Goal: Task Accomplishment & Management: Manage account settings

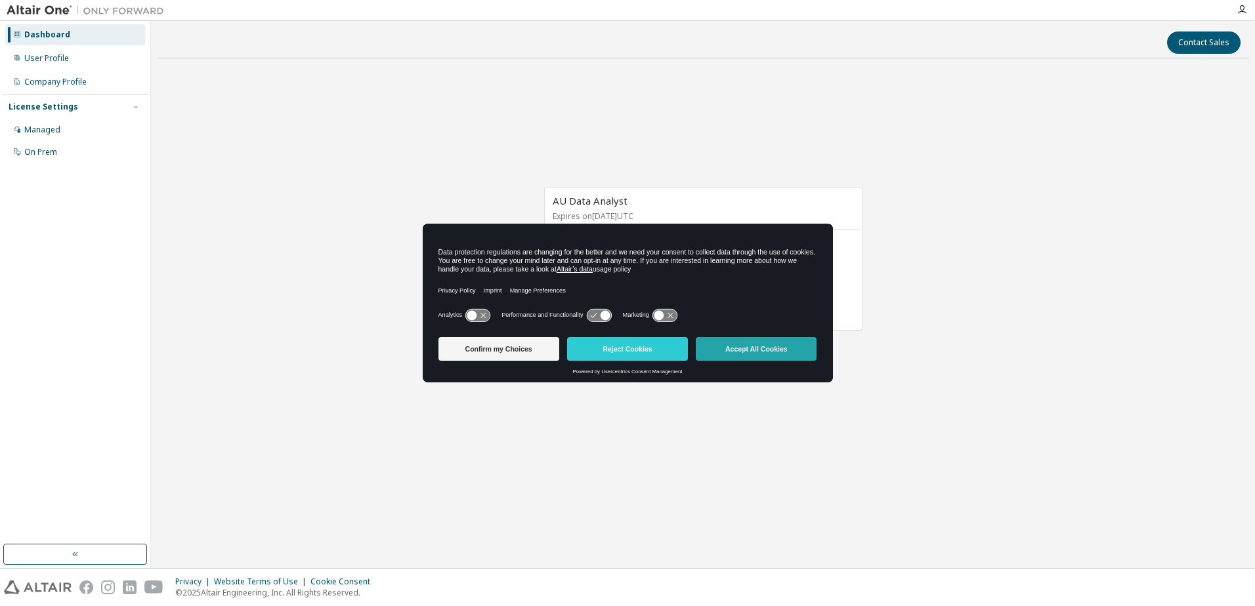
click at [774, 361] on button "Accept All Cookies" at bounding box center [756, 349] width 121 height 24
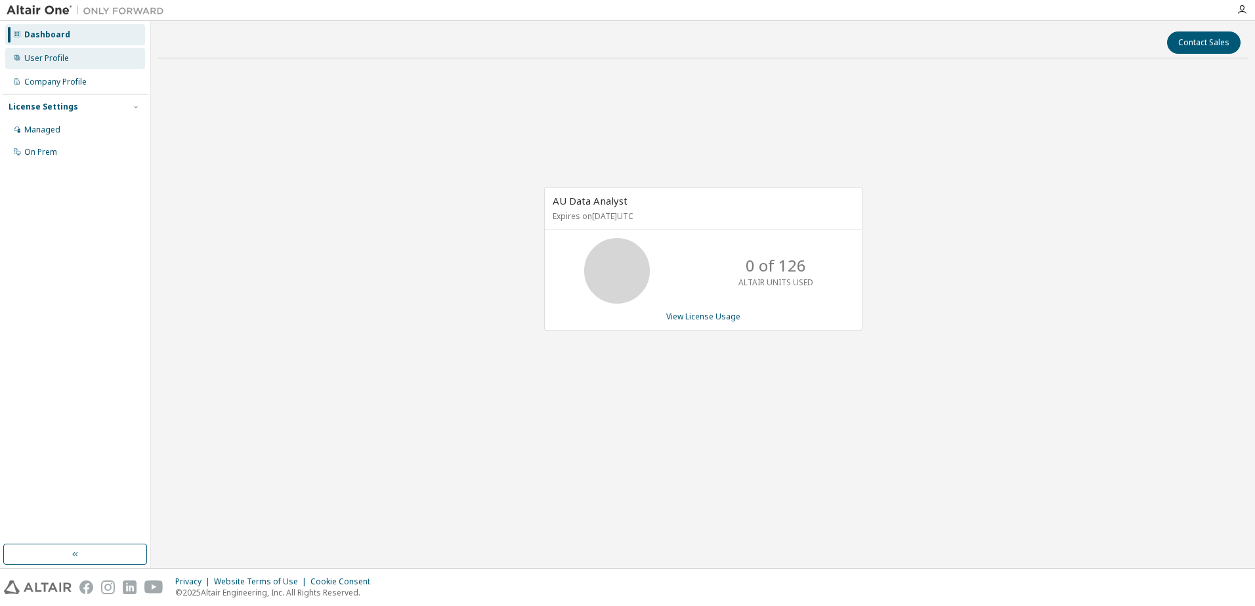
click at [54, 55] on div "User Profile" at bounding box center [46, 58] width 45 height 10
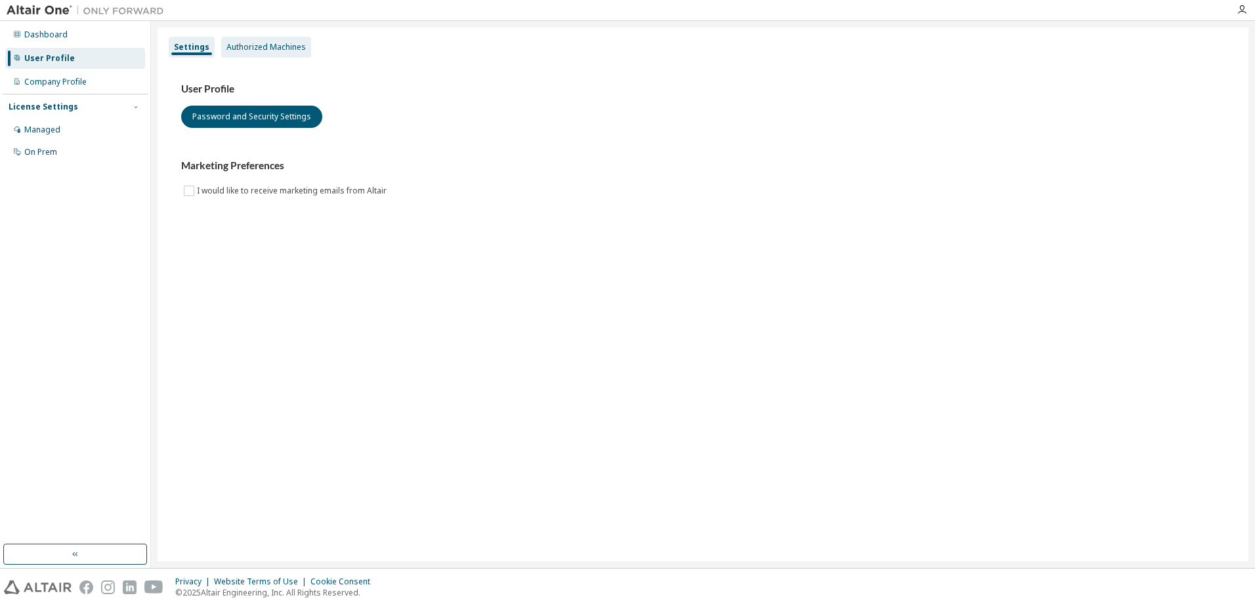
click at [285, 53] on div "Authorized Machines" at bounding box center [266, 47] width 90 height 21
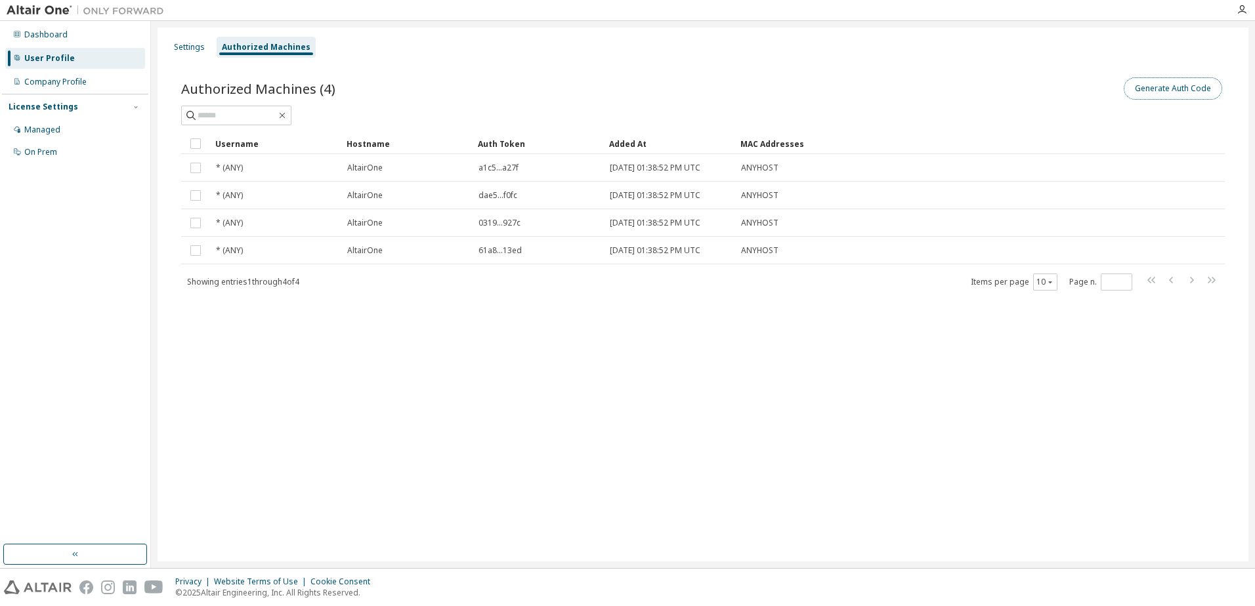
click at [1135, 95] on button "Generate Auth Code" at bounding box center [1172, 88] width 98 height 22
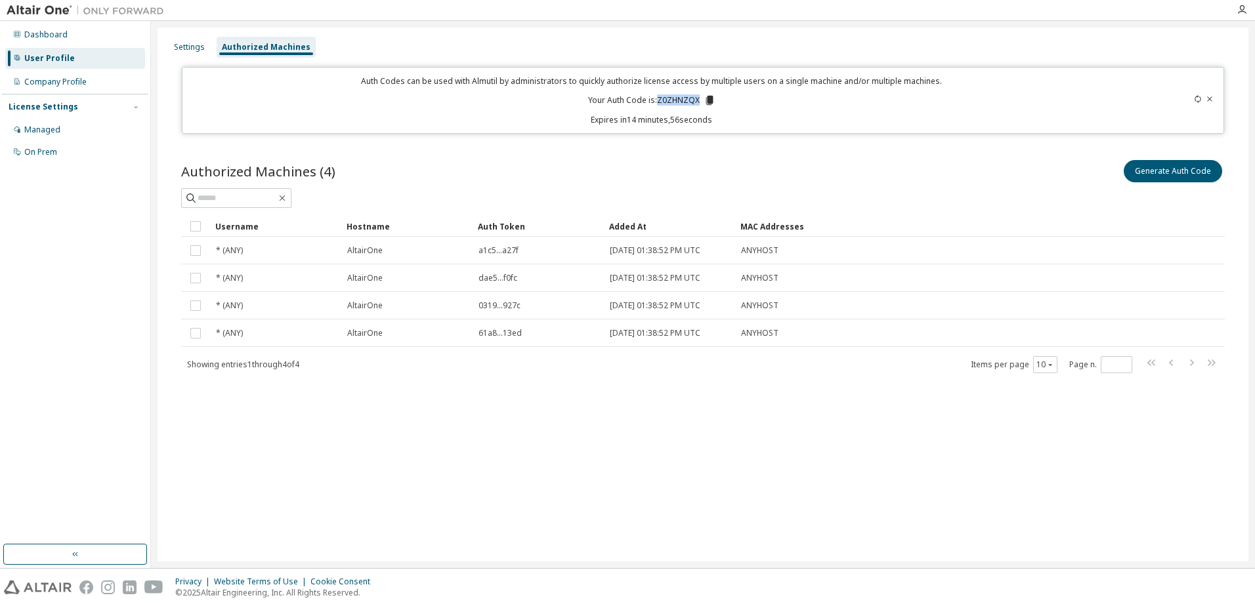
drag, startPoint x: 658, startPoint y: 102, endPoint x: 703, endPoint y: 102, distance: 45.3
click at [703, 102] on p "Your Auth Code is: Z0ZHNZQX" at bounding box center [651, 100] width 127 height 12
copy p "Z0ZHNZQX"
click at [786, 135] on div "Settings Authorized Machines Auth Codes can be used with Almutil by administrat…" at bounding box center [702, 295] width 1091 height 534
click at [708, 96] on icon at bounding box center [708, 100] width 7 height 9
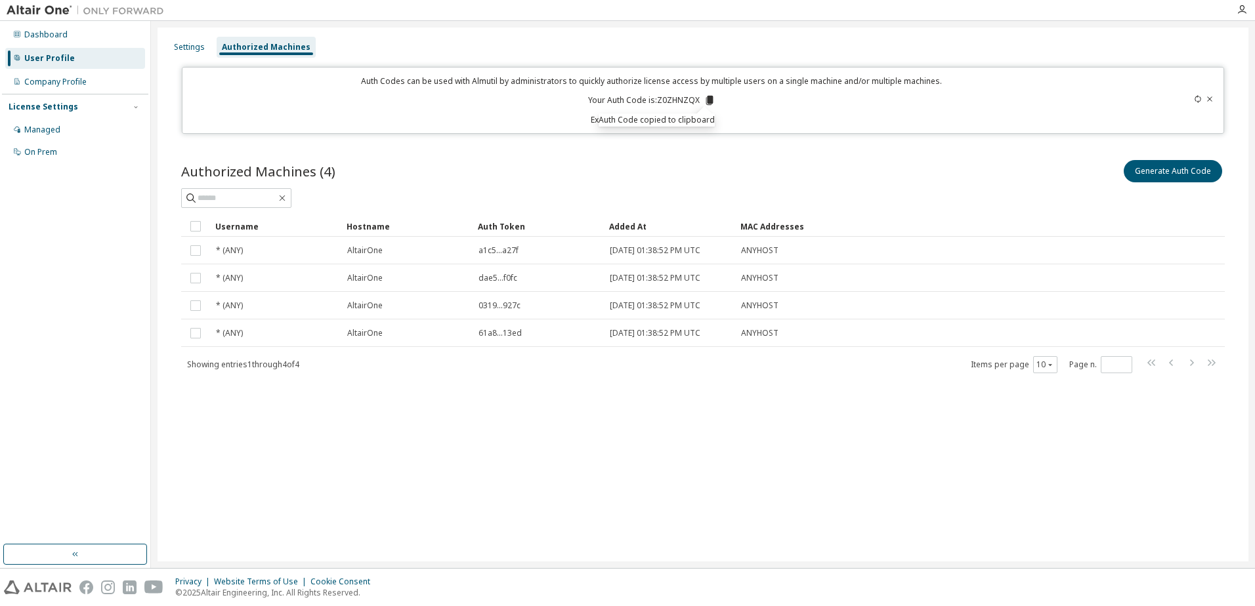
click at [669, 124] on div "Auth Code copied to clipboard" at bounding box center [656, 120] width 116 height 13
click at [647, 117] on div "Auth Code copied to clipboard" at bounding box center [656, 120] width 116 height 13
